Goal: Browse casually: Explore the website without a specific task or goal

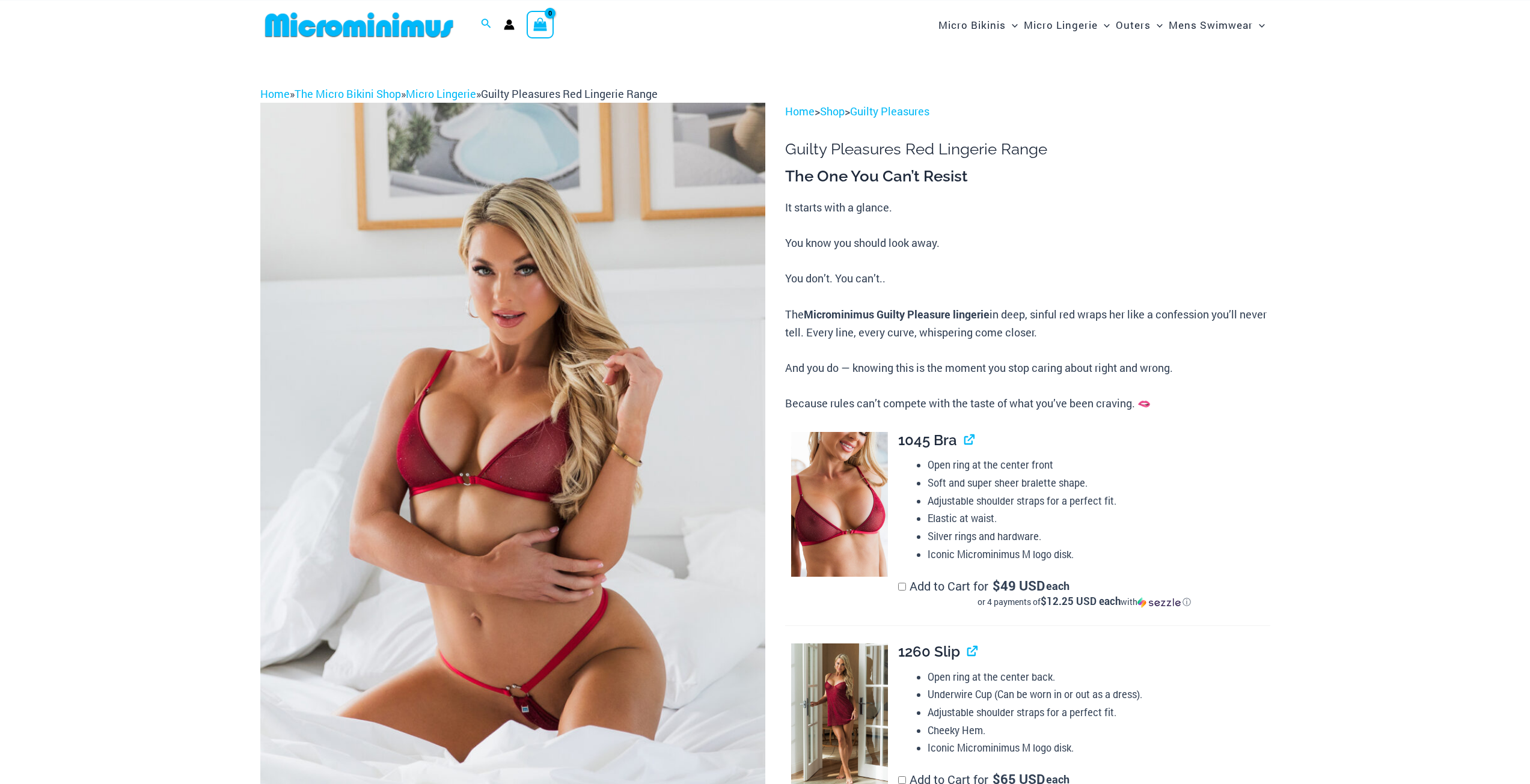
scroll to position [290, 0]
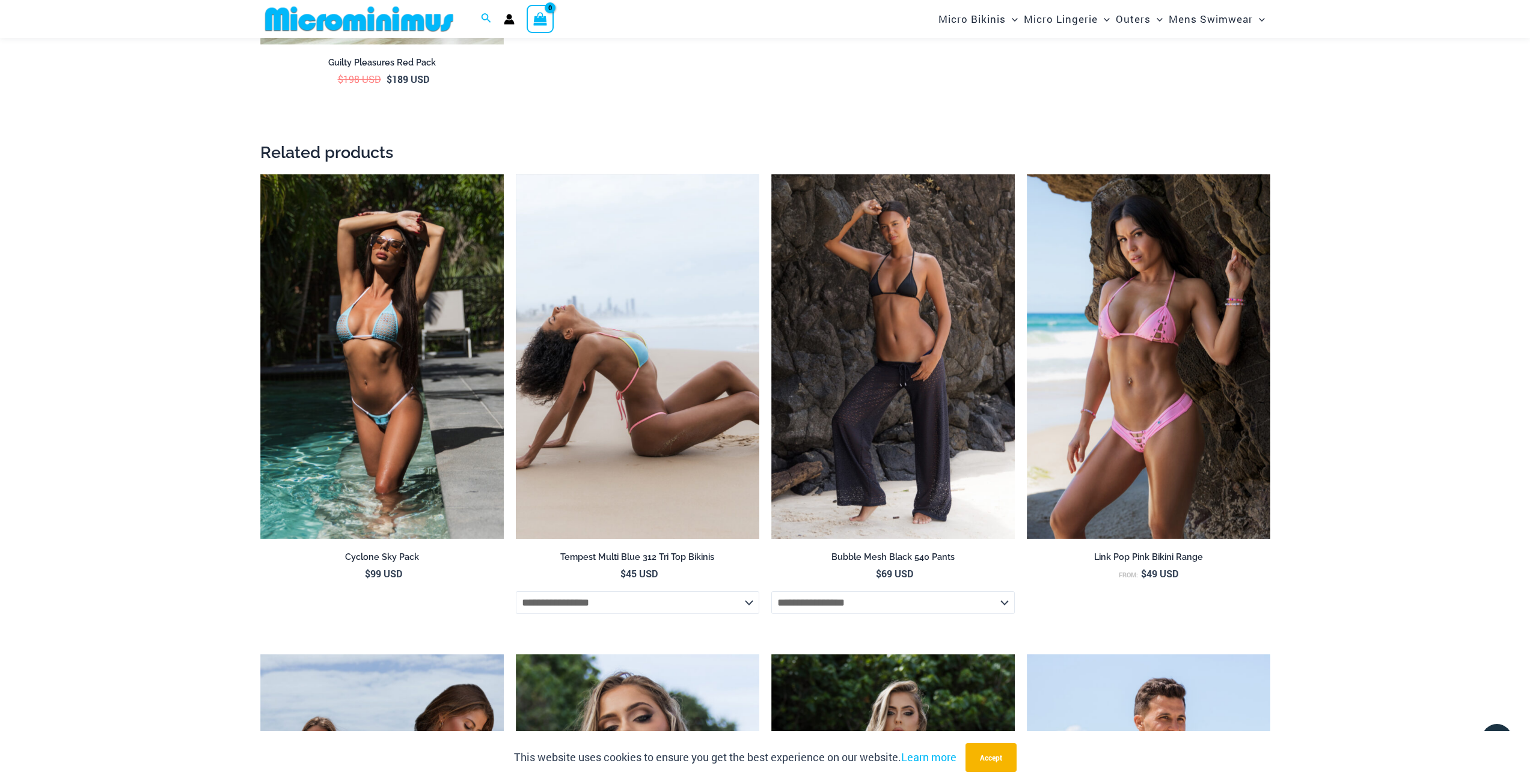
scroll to position [2512, 0]
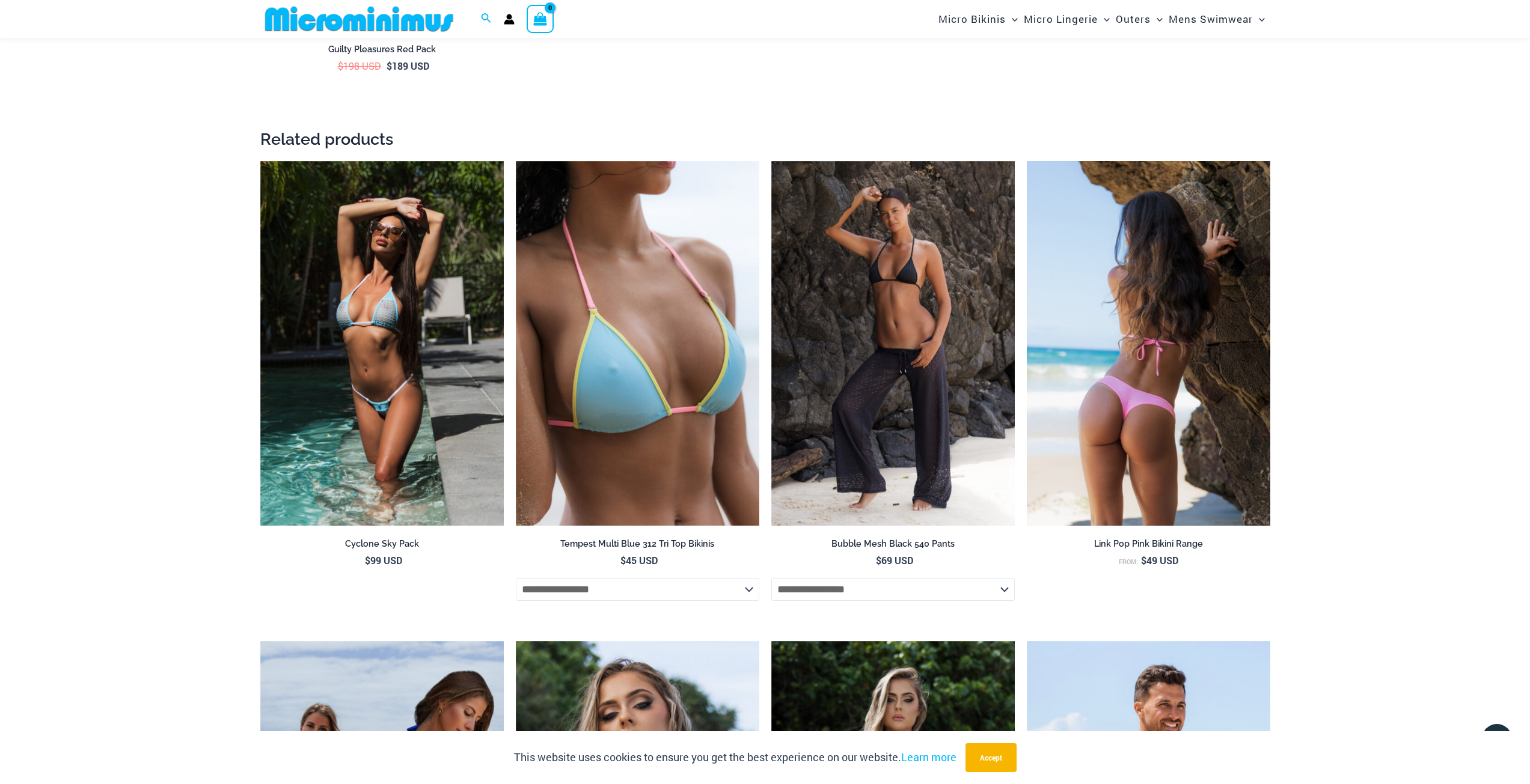
click at [1143, 372] on img at bounding box center [1148, 343] width 243 height 365
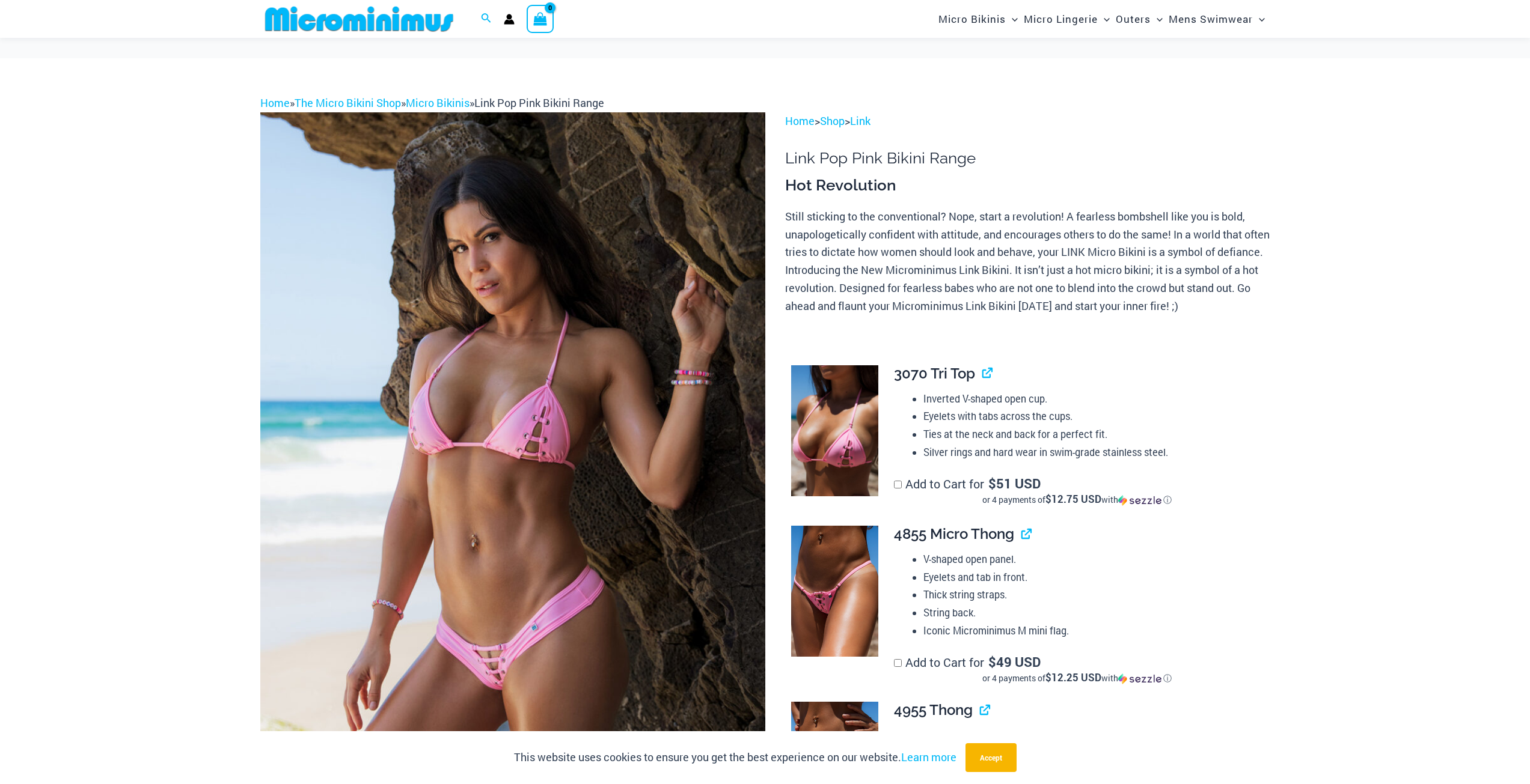
scroll to position [289, 0]
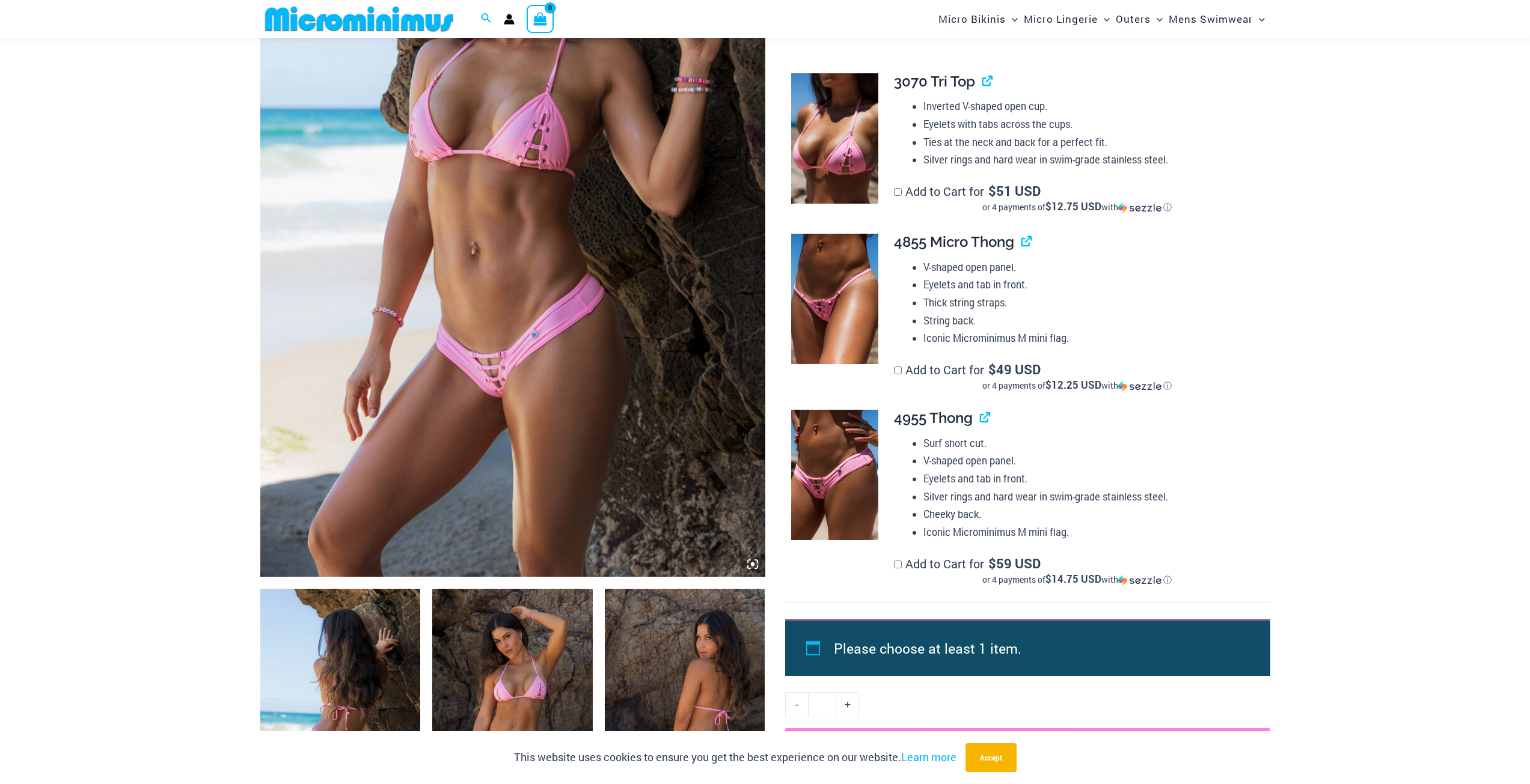
click at [825, 488] on img at bounding box center [834, 475] width 87 height 131
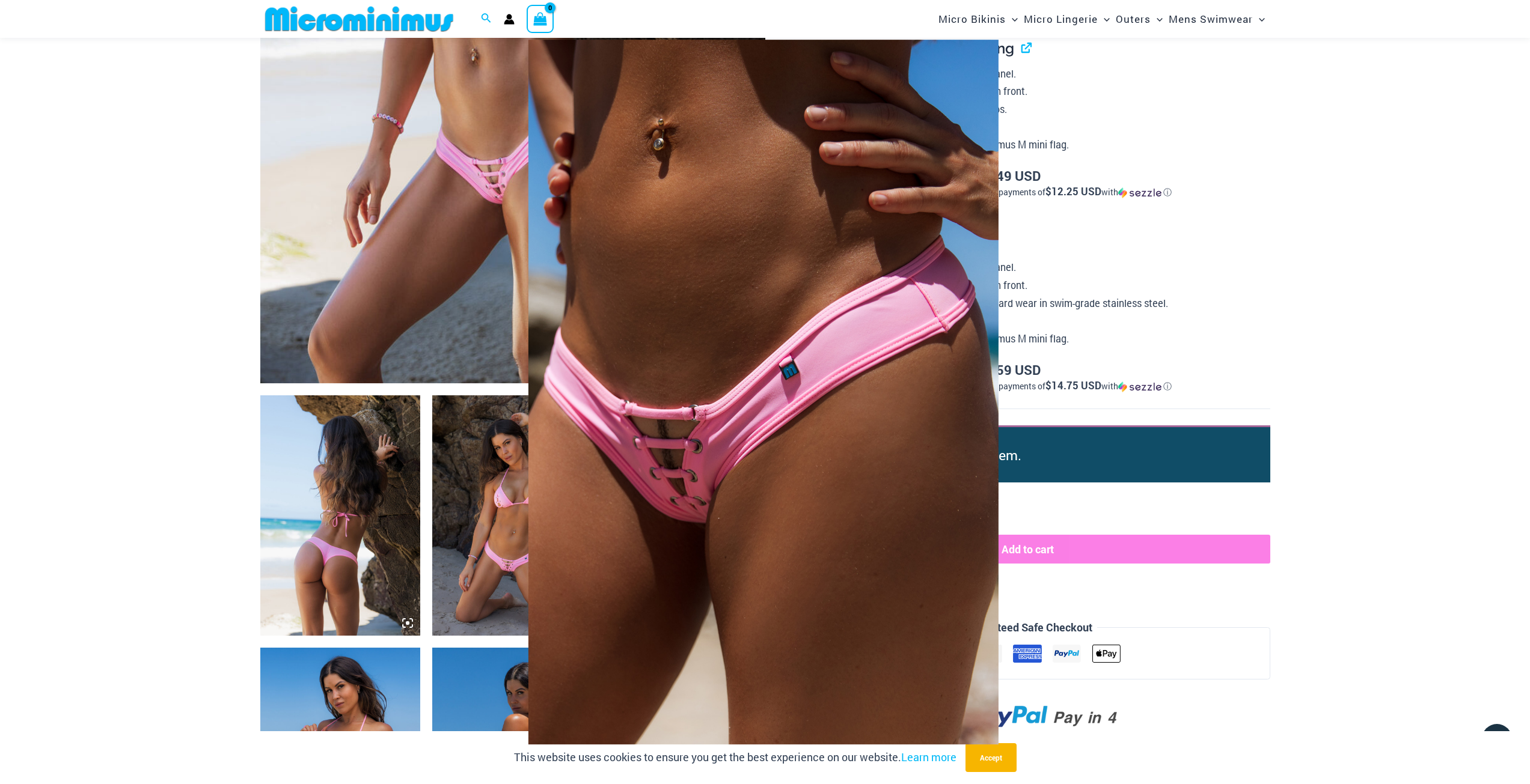
scroll to position [530, 0]
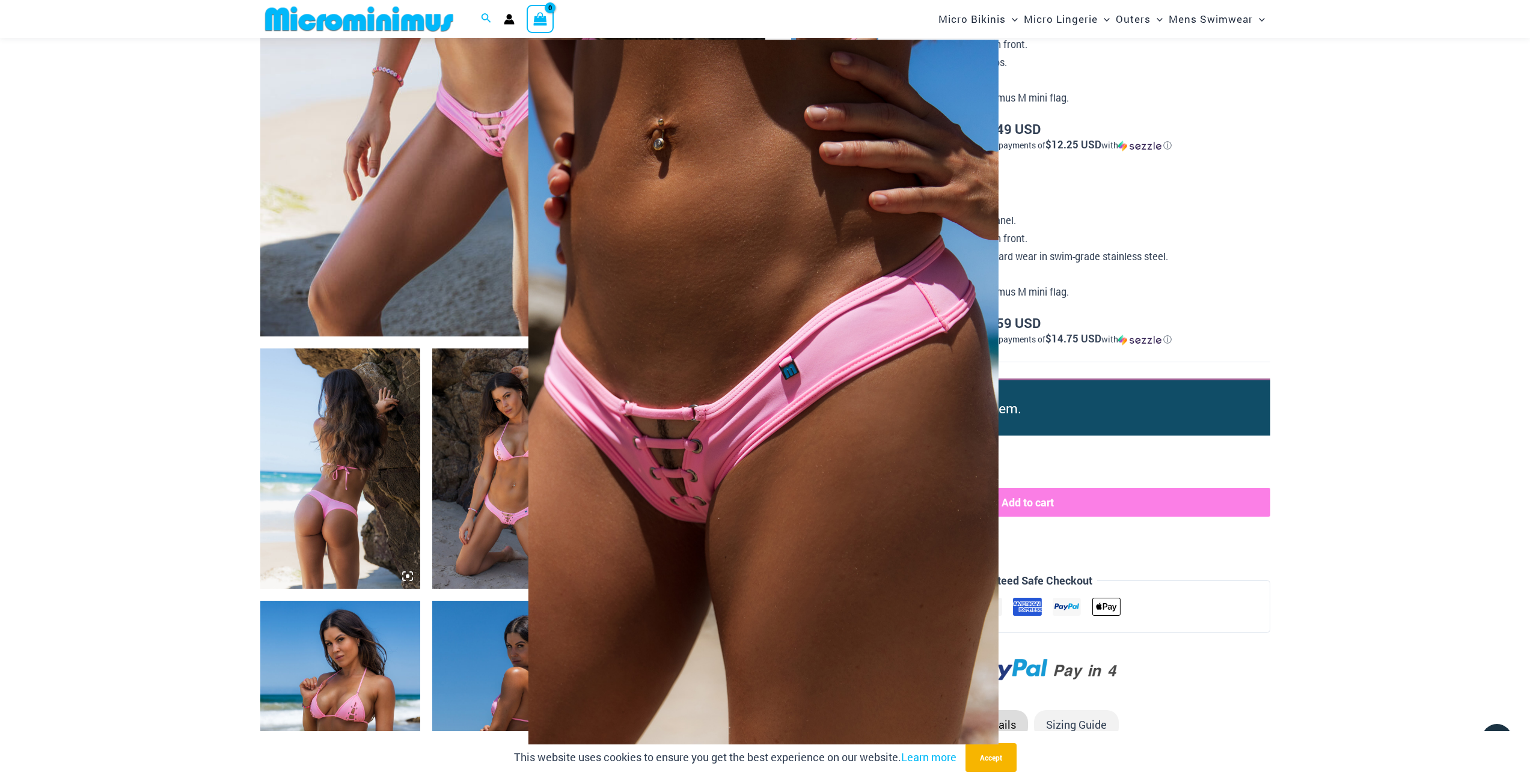
click at [1287, 326] on div at bounding box center [765, 392] width 1530 height 784
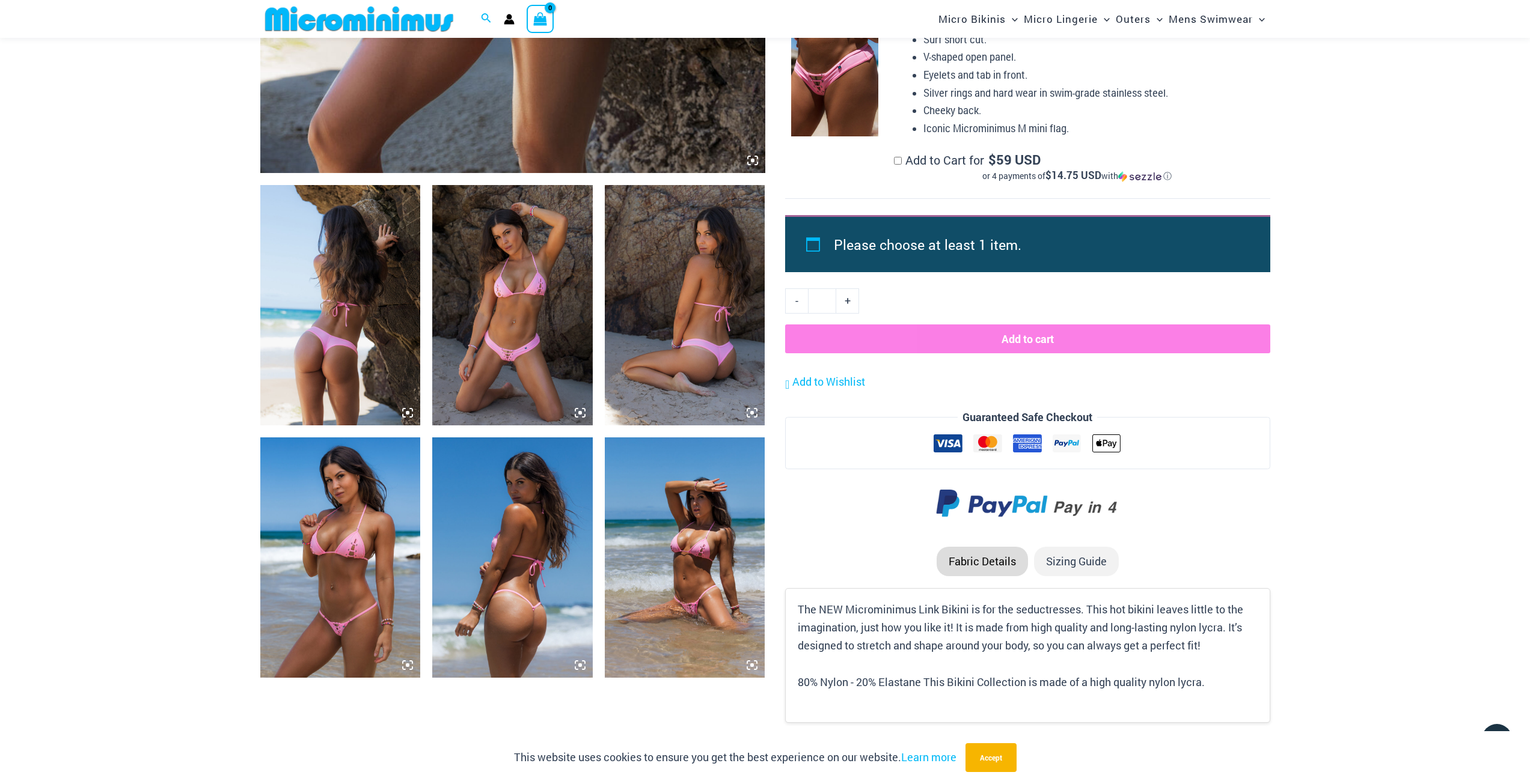
scroll to position [830, 0]
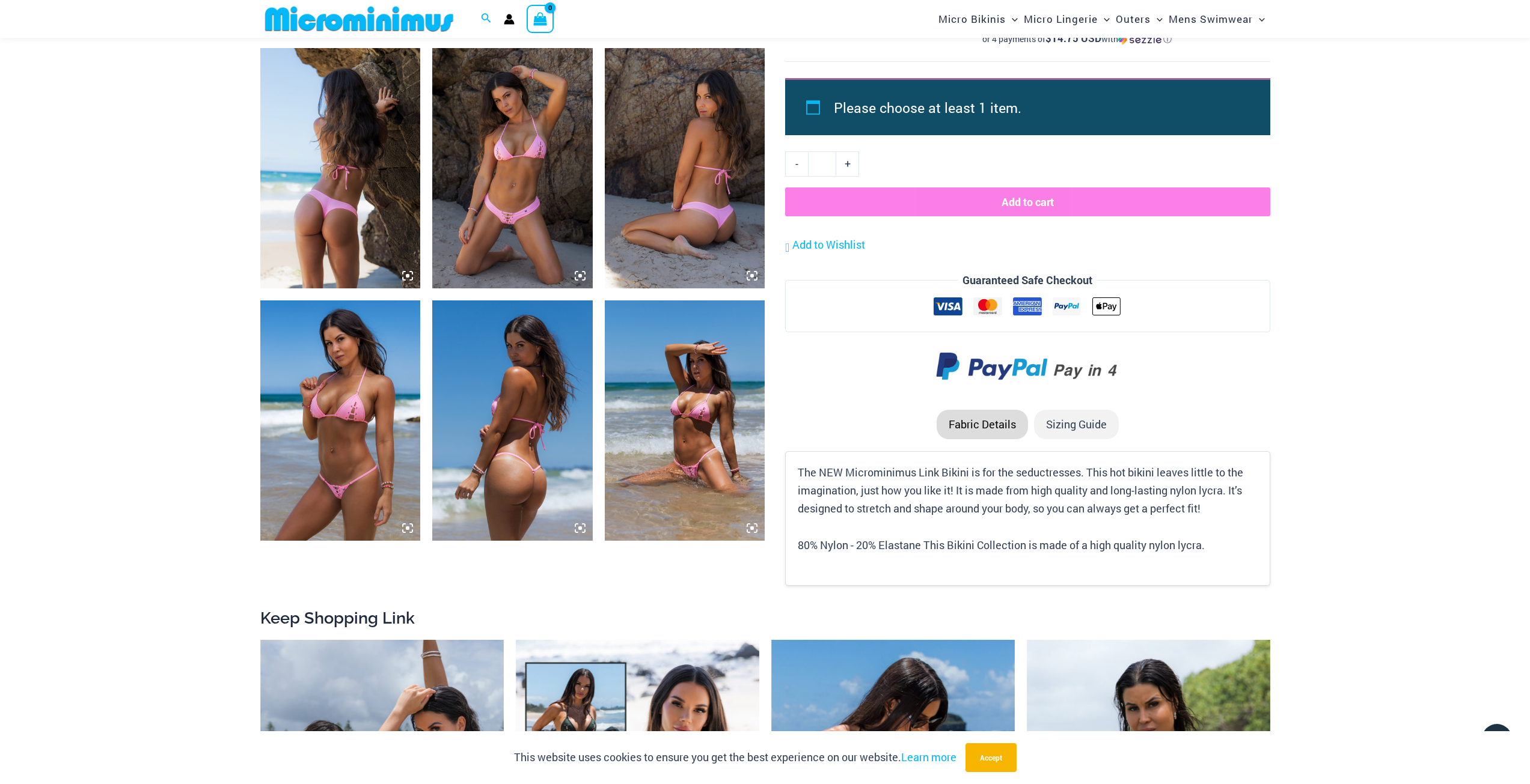
click at [544, 266] on img at bounding box center [513, 168] width 161 height 240
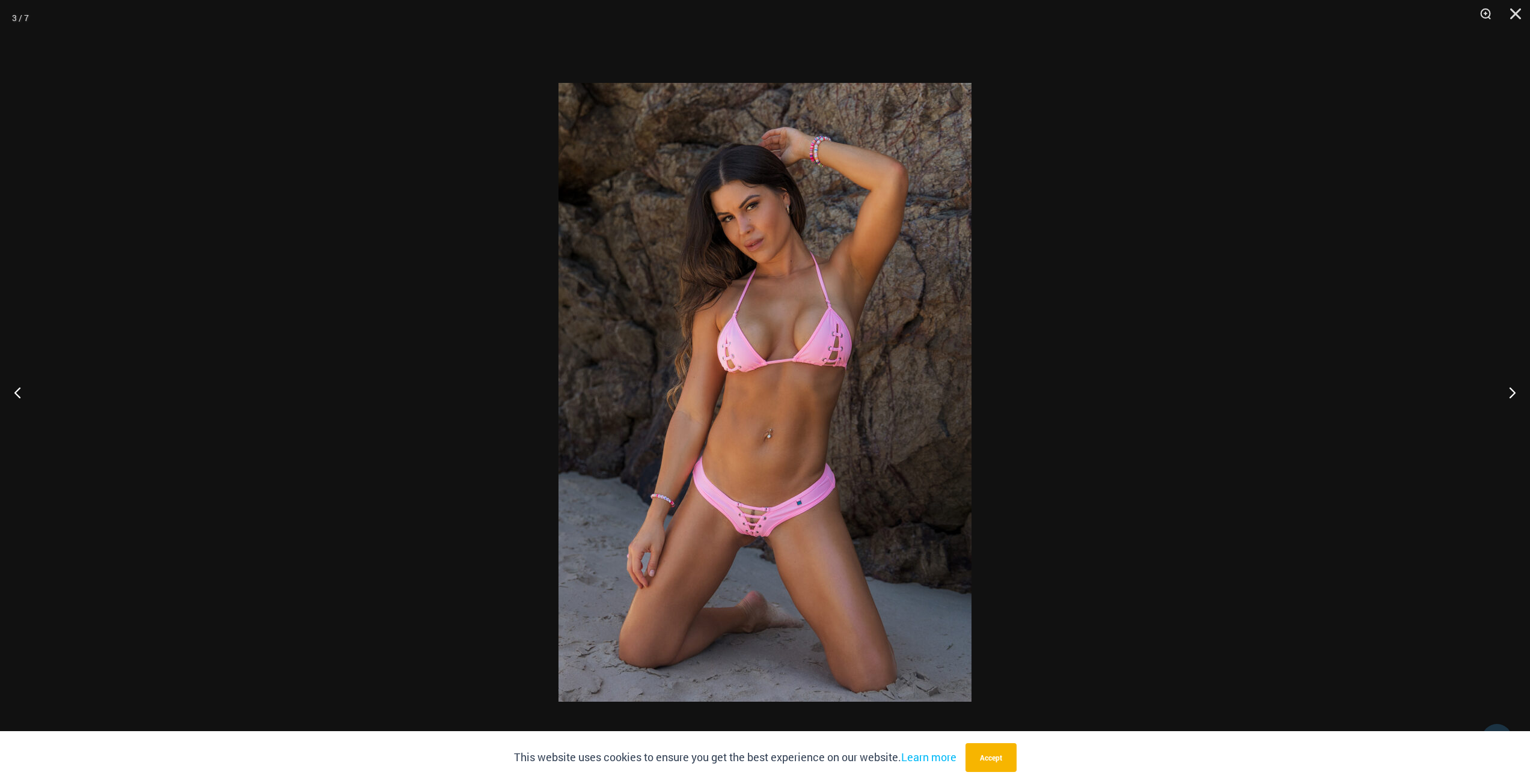
click at [736, 535] on img at bounding box center [765, 392] width 413 height 619
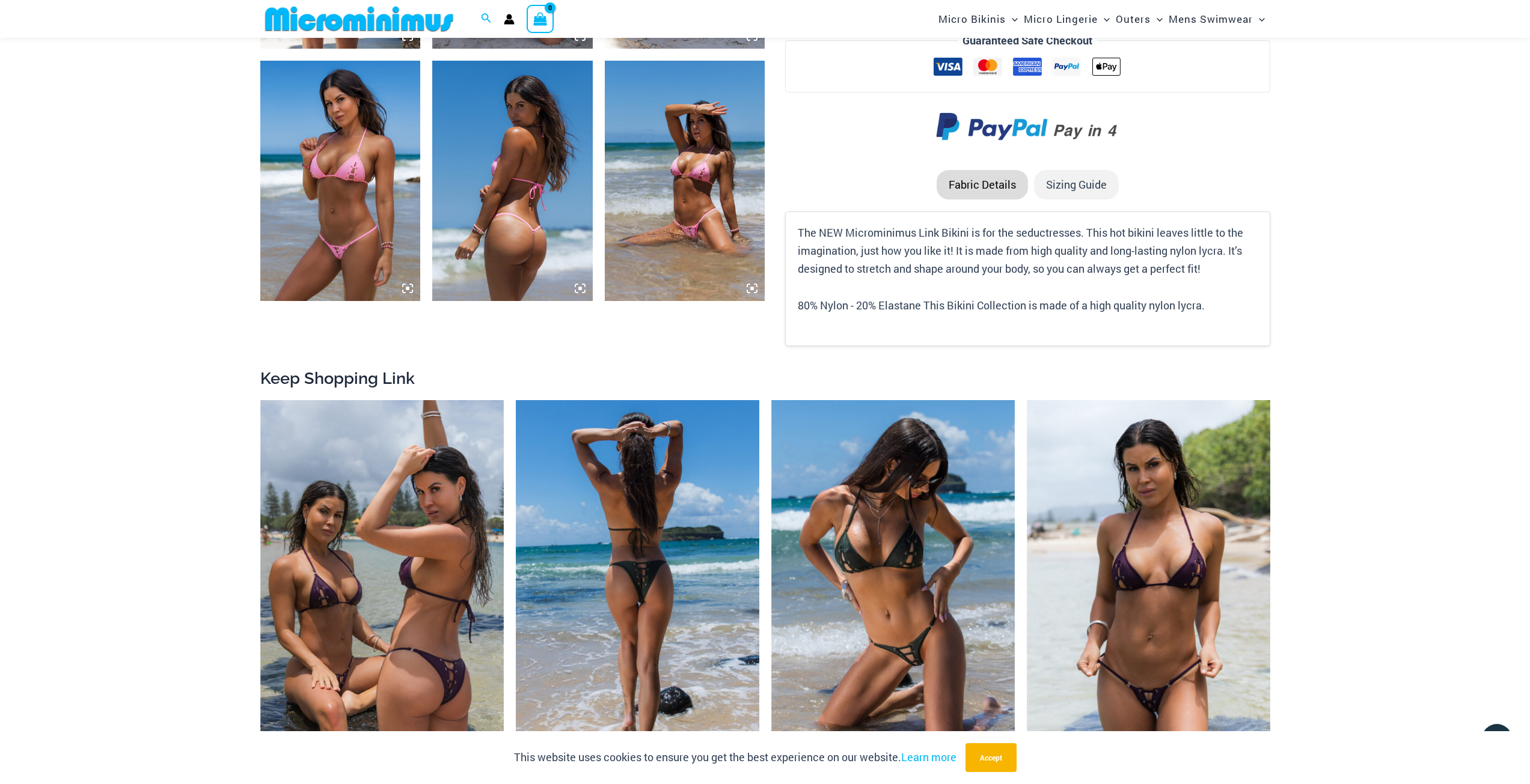
scroll to position [1071, 0]
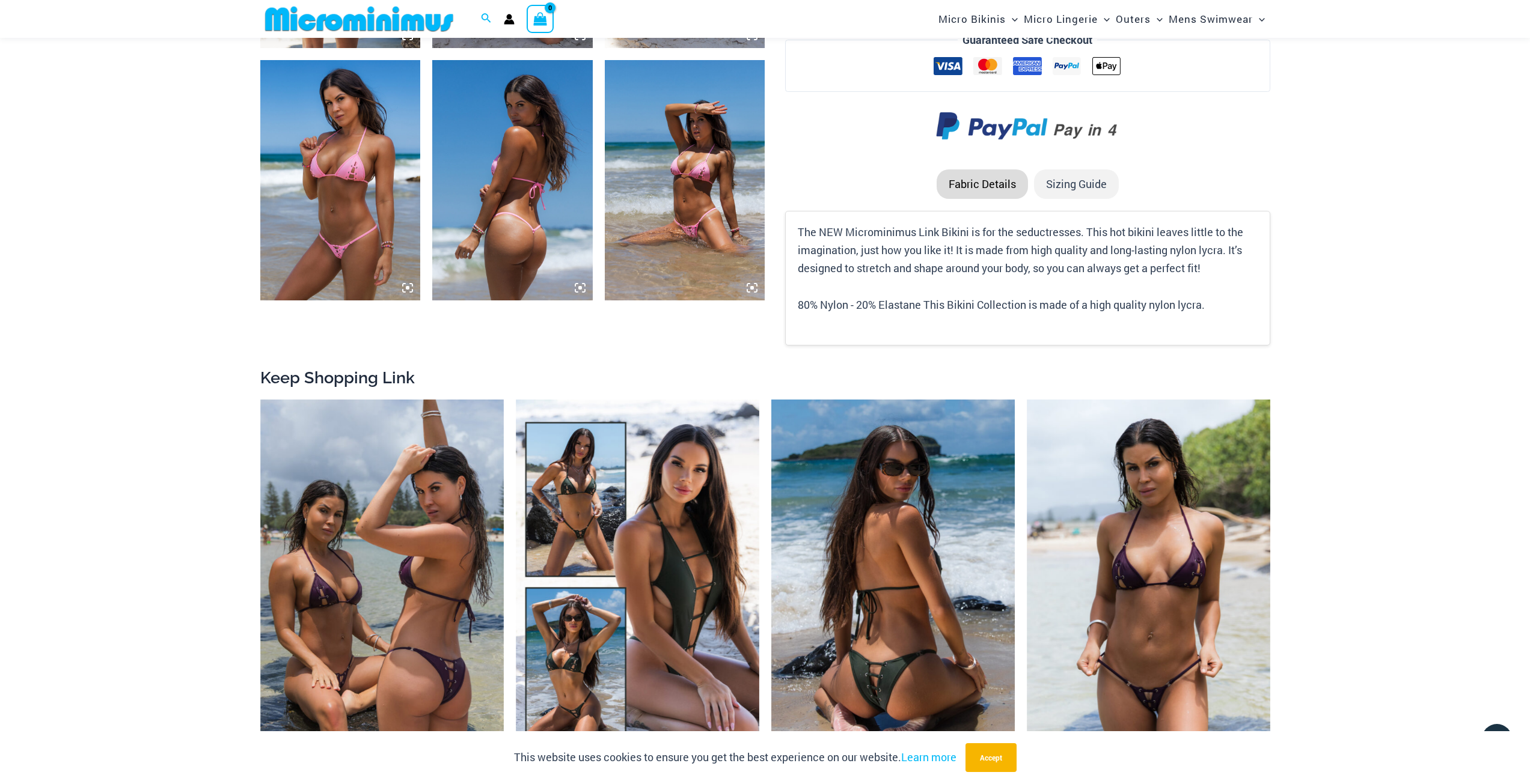
click at [863, 546] on img at bounding box center [893, 581] width 243 height 365
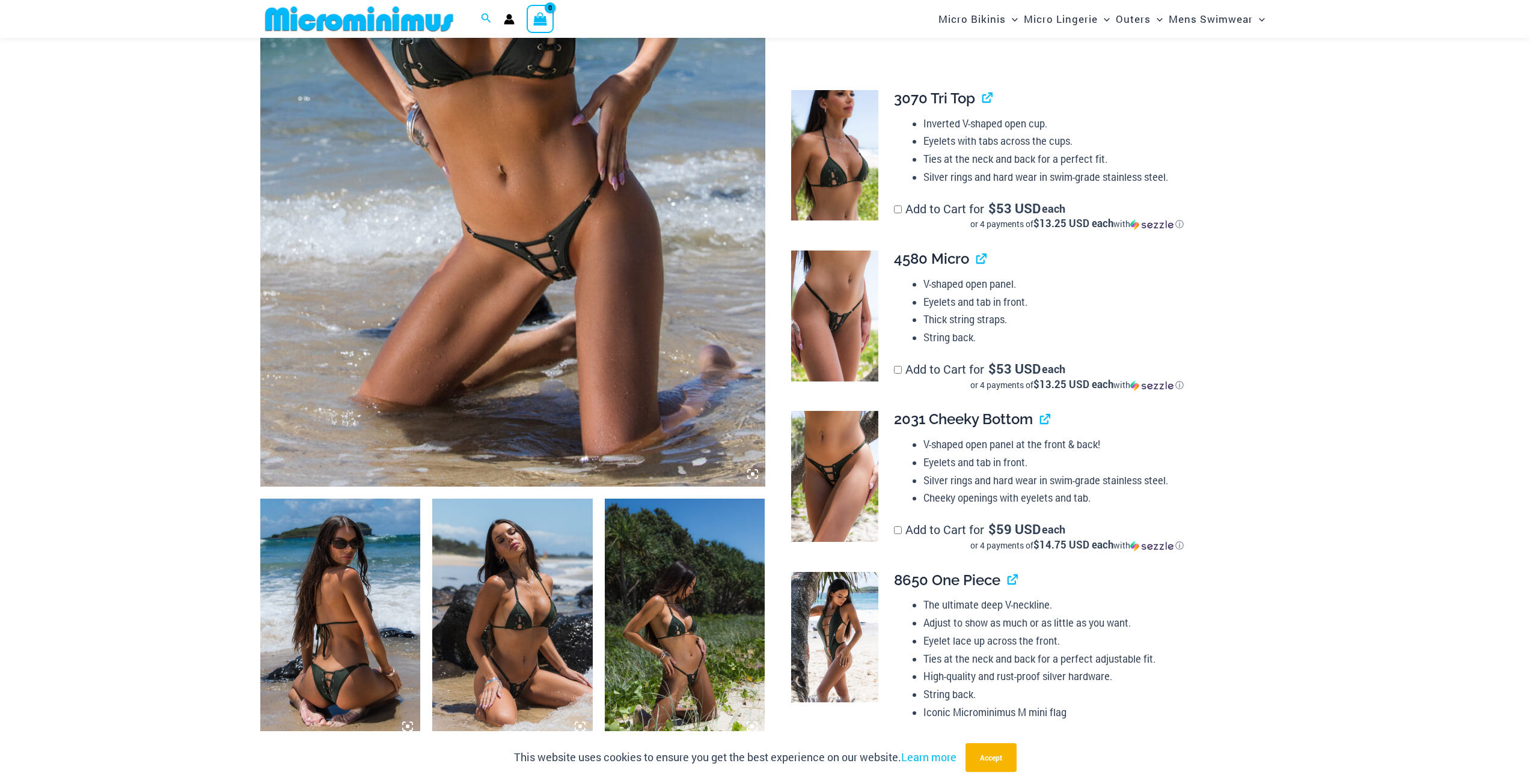
scroll to position [411, 0]
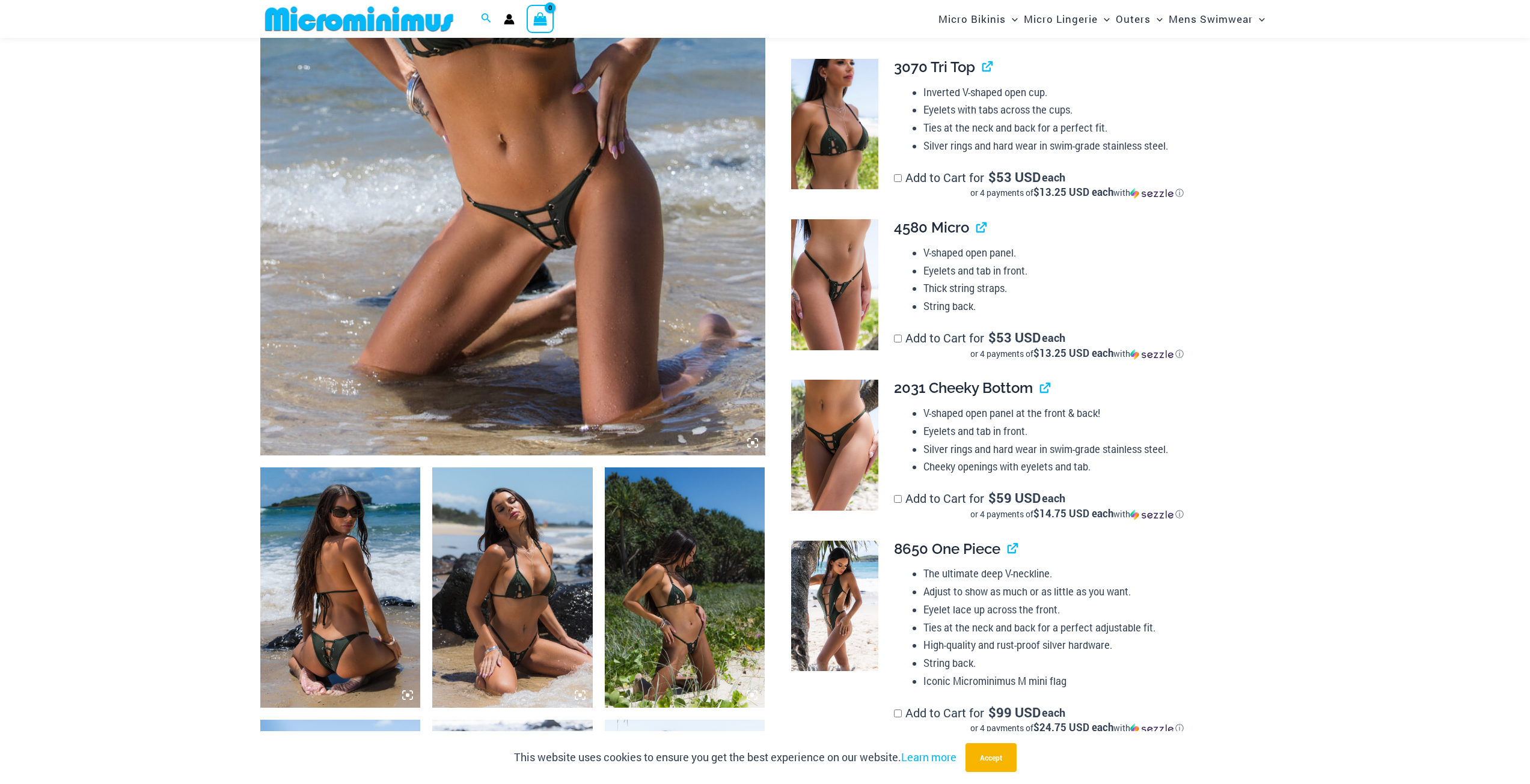
click at [822, 494] on img at bounding box center [834, 445] width 87 height 131
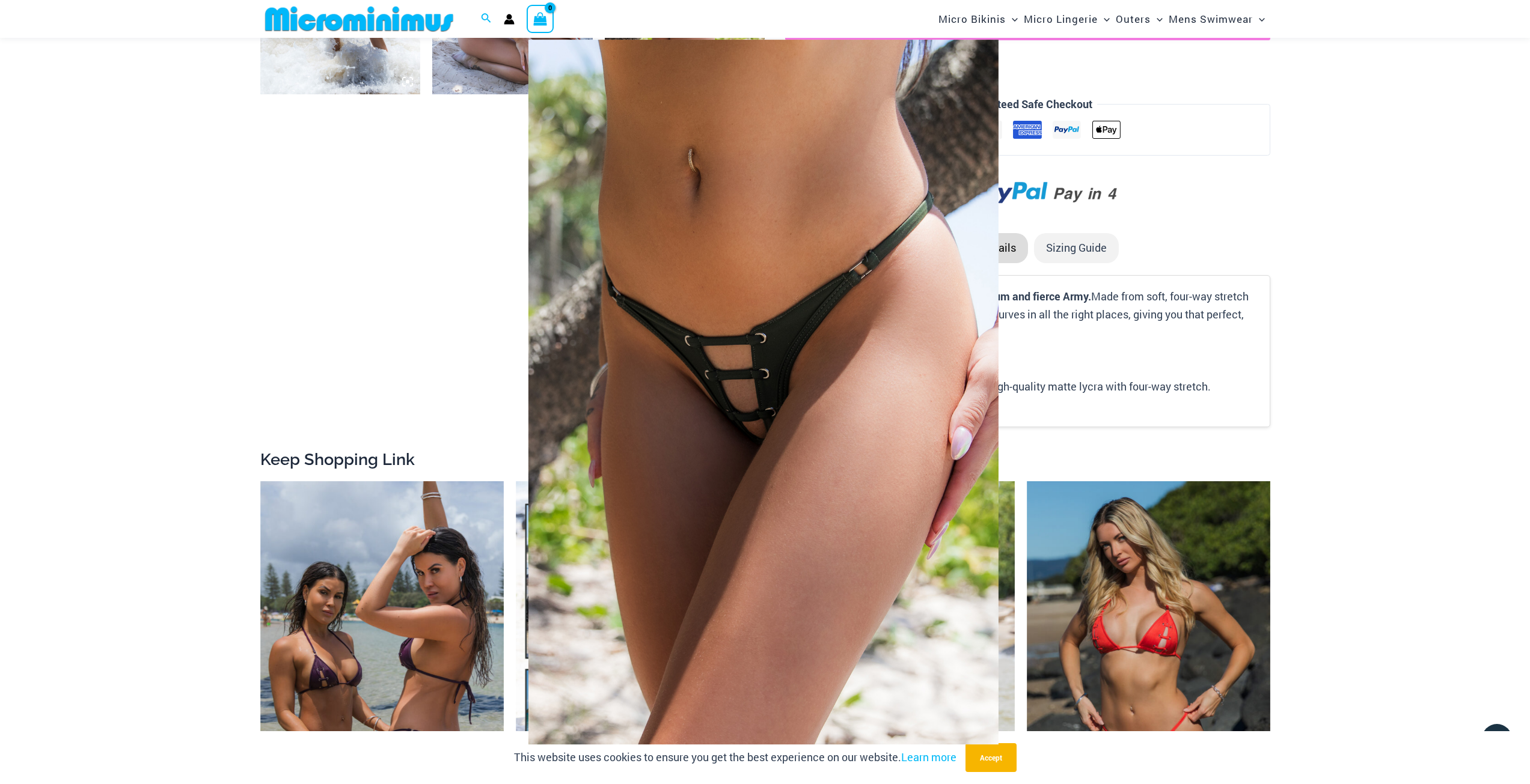
scroll to position [2421, 0]
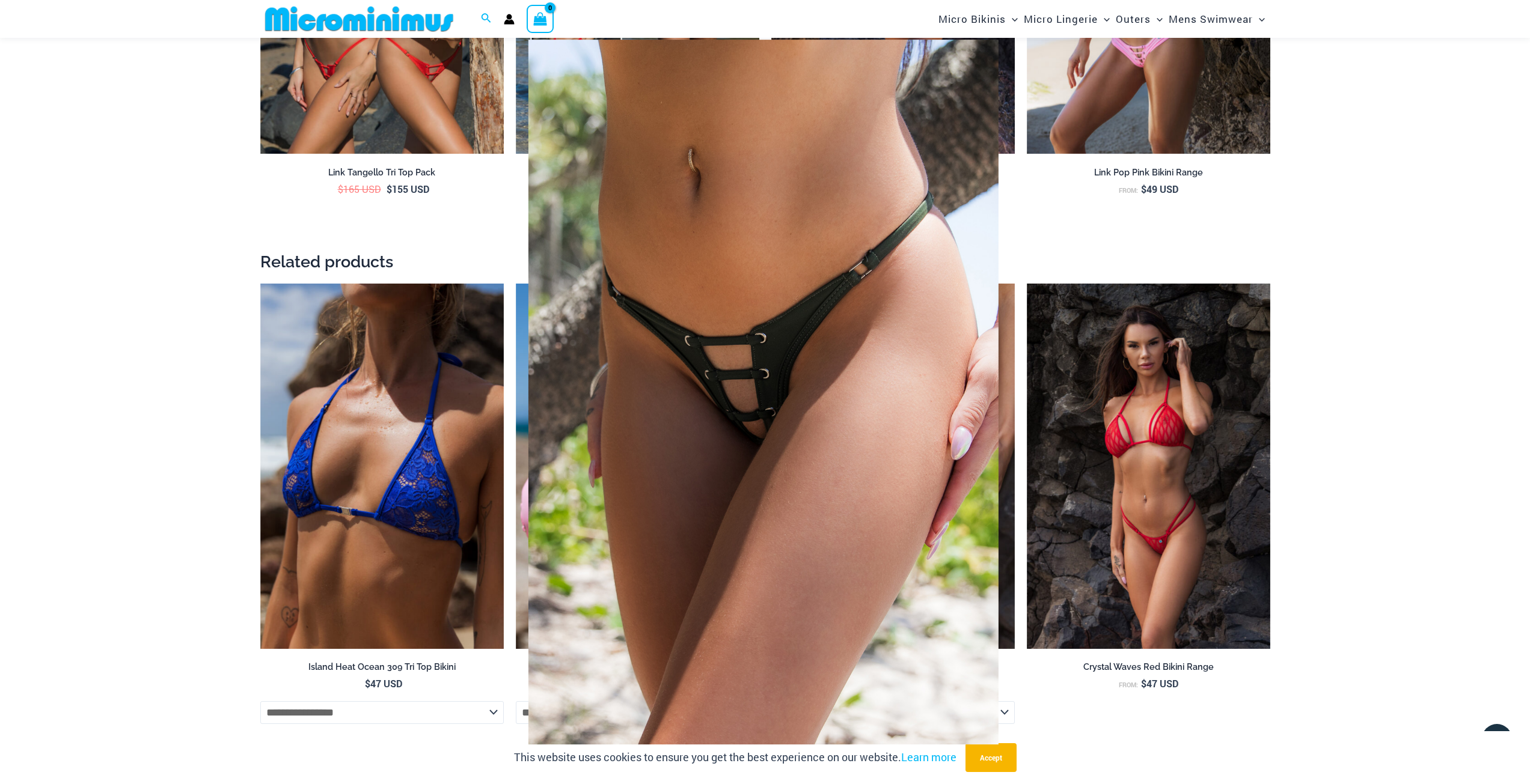
click at [1394, 270] on div at bounding box center [765, 392] width 1530 height 784
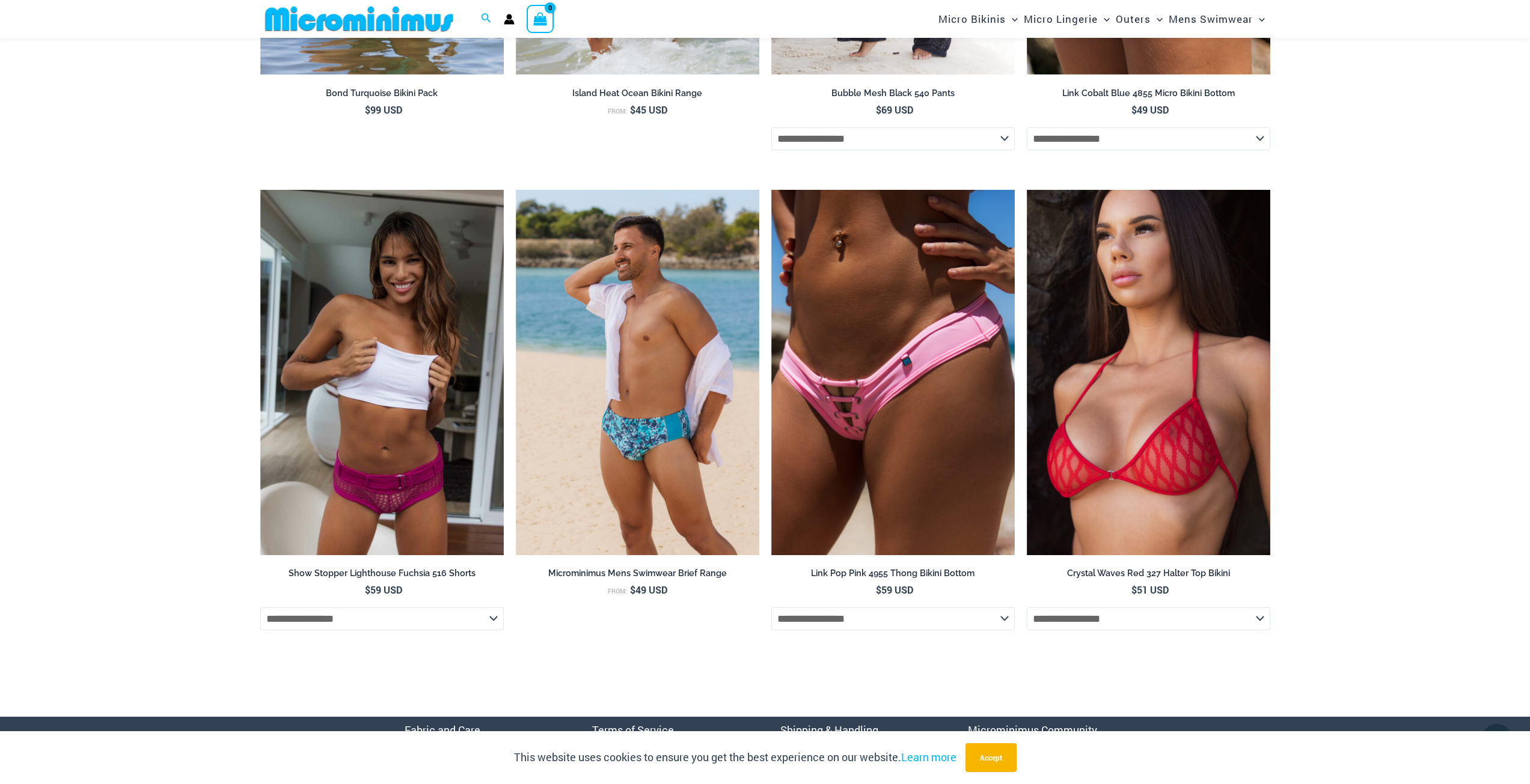
scroll to position [4644, 0]
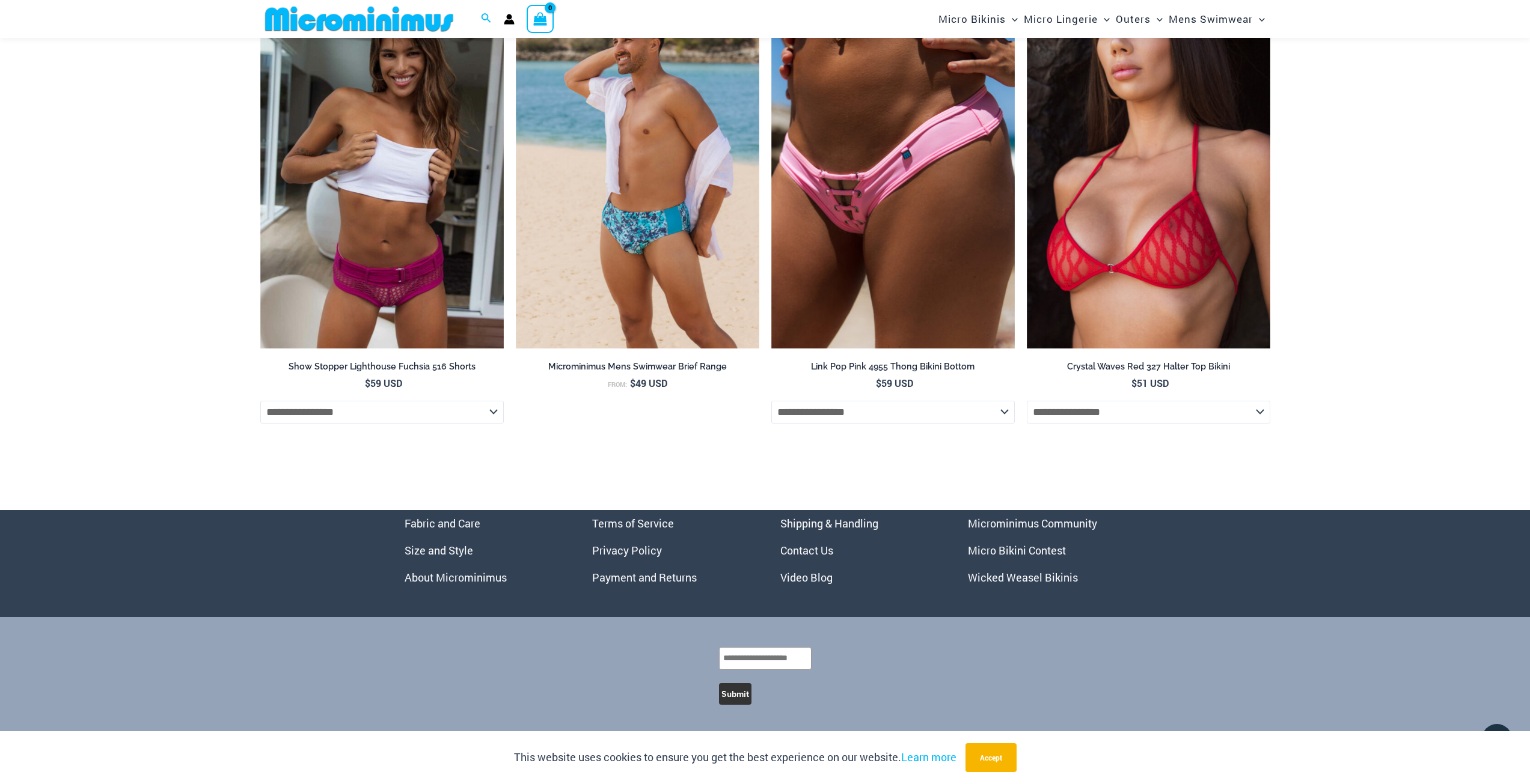
click at [1010, 558] on link "Micro Bikini Contest" at bounding box center [1017, 551] width 98 height 14
